Goal: Find specific page/section: Find specific page/section

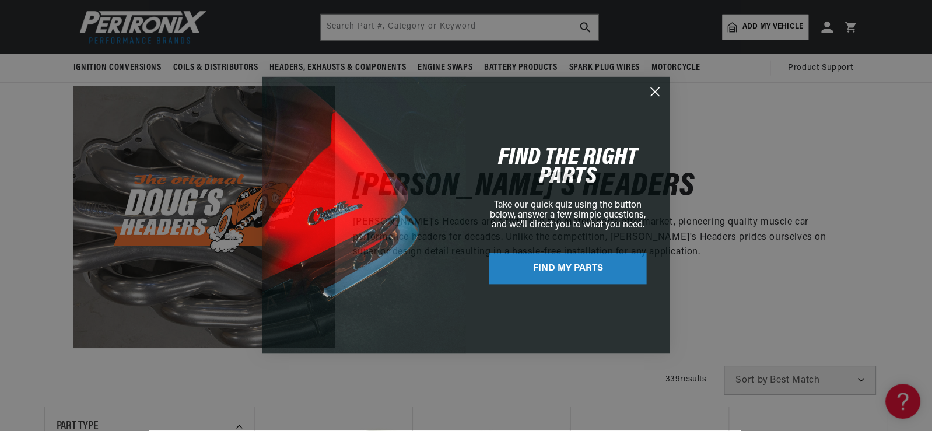
scroll to position [0, 728]
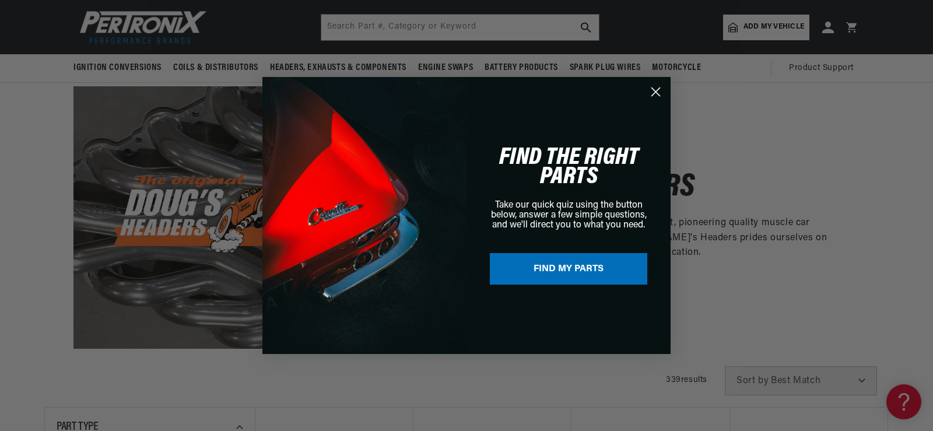
click at [649, 91] on circle "Close dialog" at bounding box center [655, 91] width 19 height 19
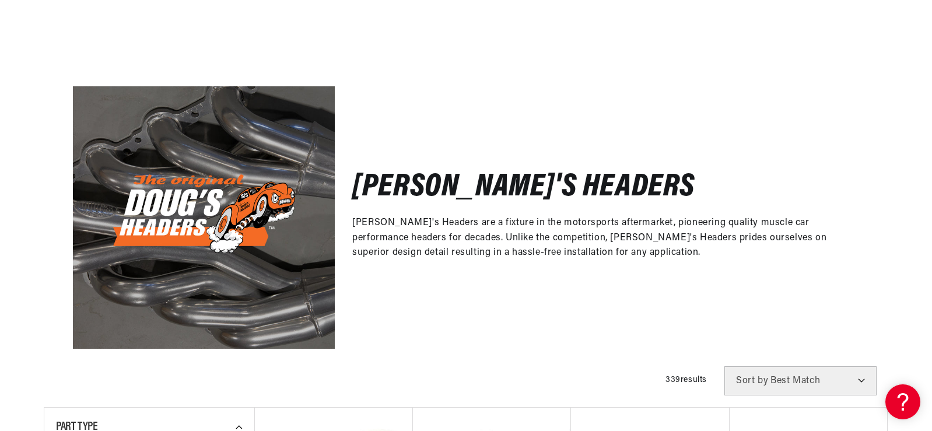
scroll to position [0, 0]
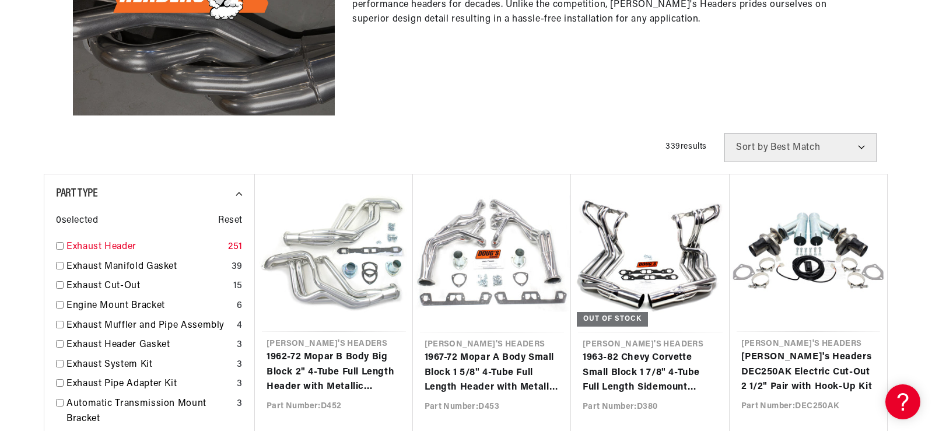
click at [59, 245] on input "checkbox" at bounding box center [60, 246] width 8 height 8
checkbox input "true"
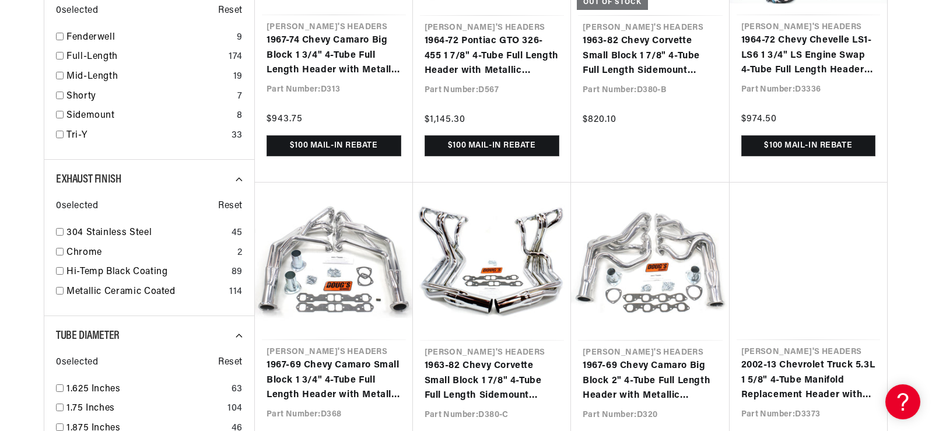
scroll to position [933, 0]
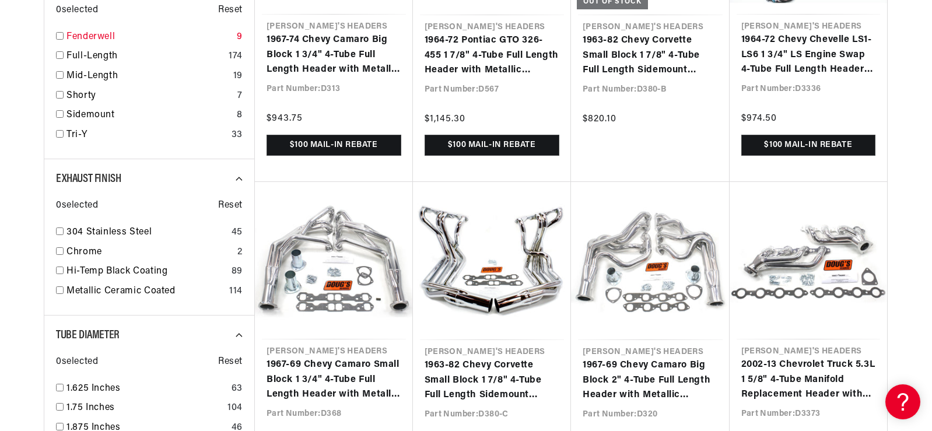
click at [61, 35] on input "checkbox" at bounding box center [60, 36] width 8 height 8
checkbox input "true"
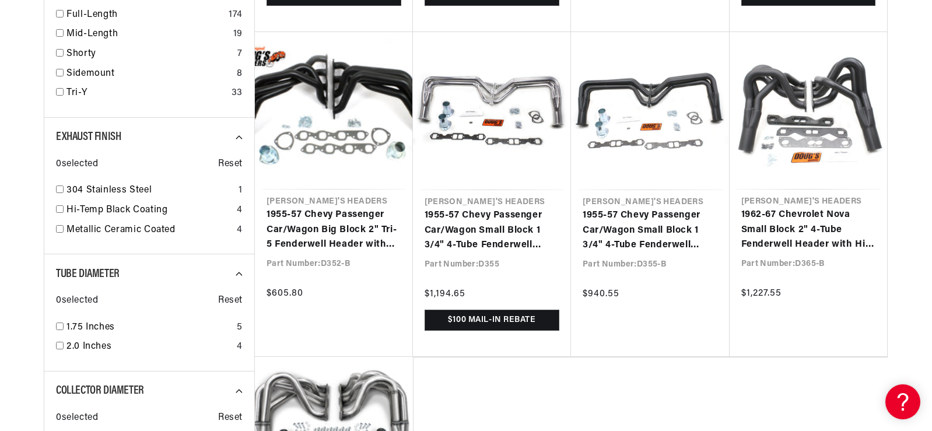
scroll to position [0, 1456]
